Goal: Task Accomplishment & Management: Complete application form

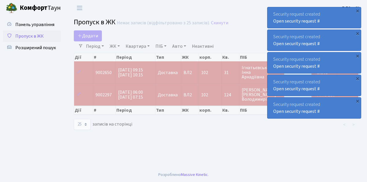
select select "25"
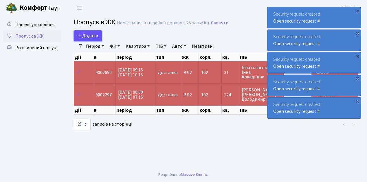
click at [91, 34] on span "Додати" at bounding box center [87, 36] width 21 height 6
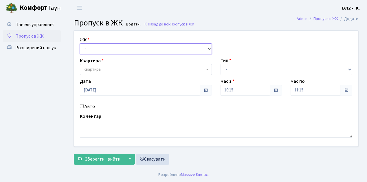
click at [94, 47] on select "- ВЛ1, Ужгородський пров., 4/1 ВЛ2, Голосіївський просп., 76 ВЛ3, пр.Голосіївсь…" at bounding box center [146, 48] width 132 height 11
select select "317"
click at [80, 43] on select "- ВЛ1, Ужгородський пров., 4/1 ВЛ2, Голосіївський просп., 76 ВЛ3, пр.Голосіївсь…" at bounding box center [146, 48] width 132 height 11
select select
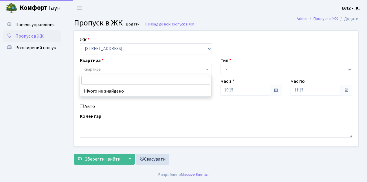
click at [123, 68] on span "Квартира" at bounding box center [144, 70] width 121 height 6
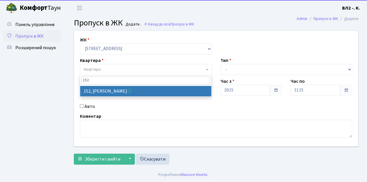
type input "152"
select select "38392"
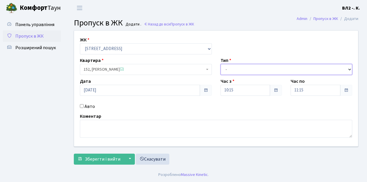
click at [235, 69] on select "- Доставка Таксі Гості Сервіс" at bounding box center [286, 69] width 132 height 11
select select "1"
click at [220, 64] on select "- Доставка Таксі Гості Сервіс" at bounding box center [286, 69] width 132 height 11
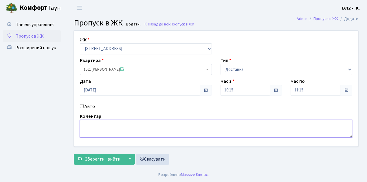
click at [102, 128] on textarea at bounding box center [216, 129] width 272 height 18
type textarea "Glovo"
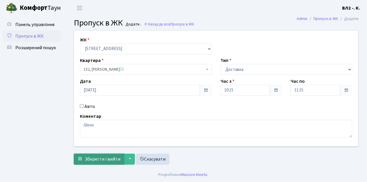
click at [99, 159] on span "Зберегти і вийти" at bounding box center [103, 159] width 36 height 6
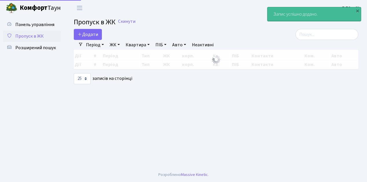
select select "25"
